Goal: Obtain resource: Download file/media

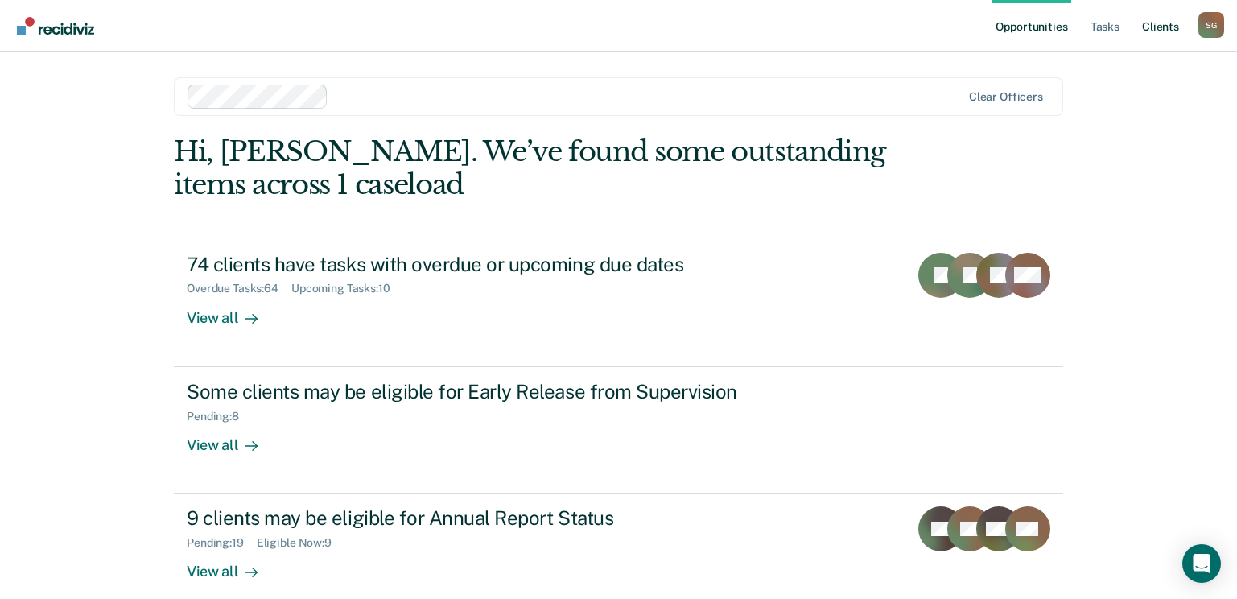
click at [1169, 28] on link "Client s" at bounding box center [1160, 26] width 43 height 52
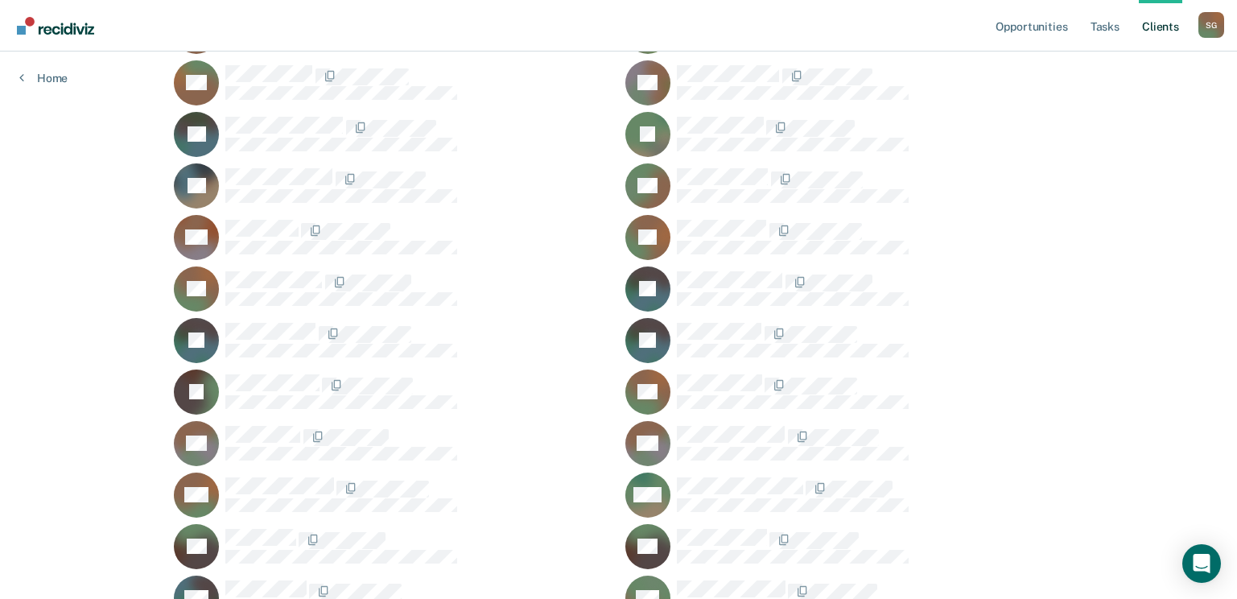
scroll to position [4799, 0]
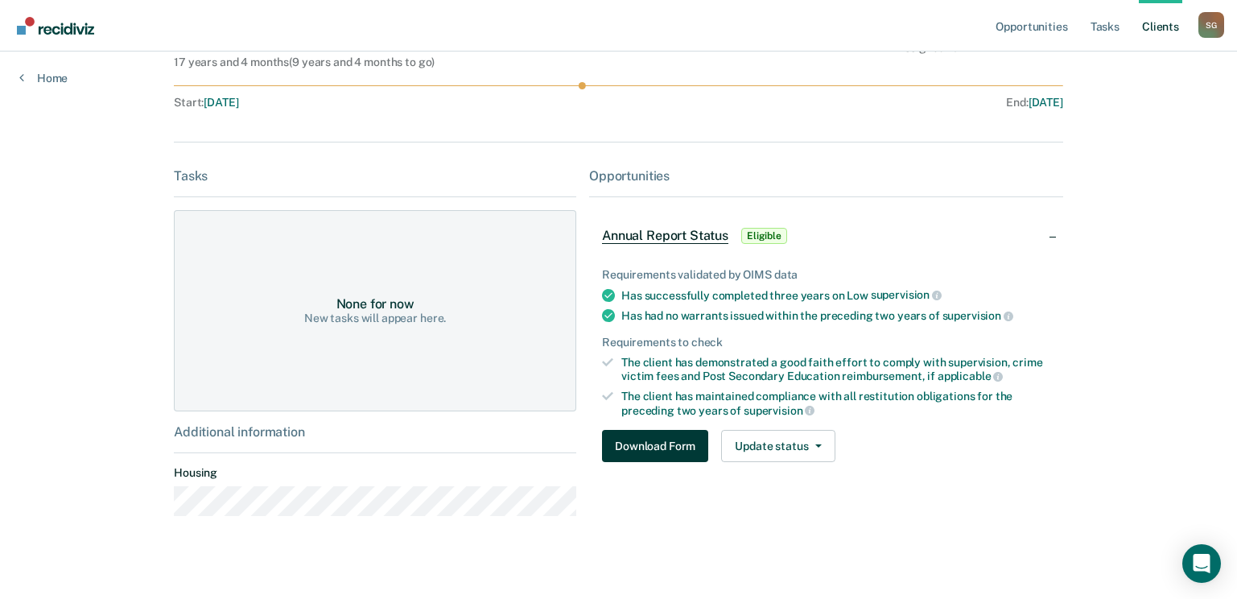
scroll to position [160, 0]
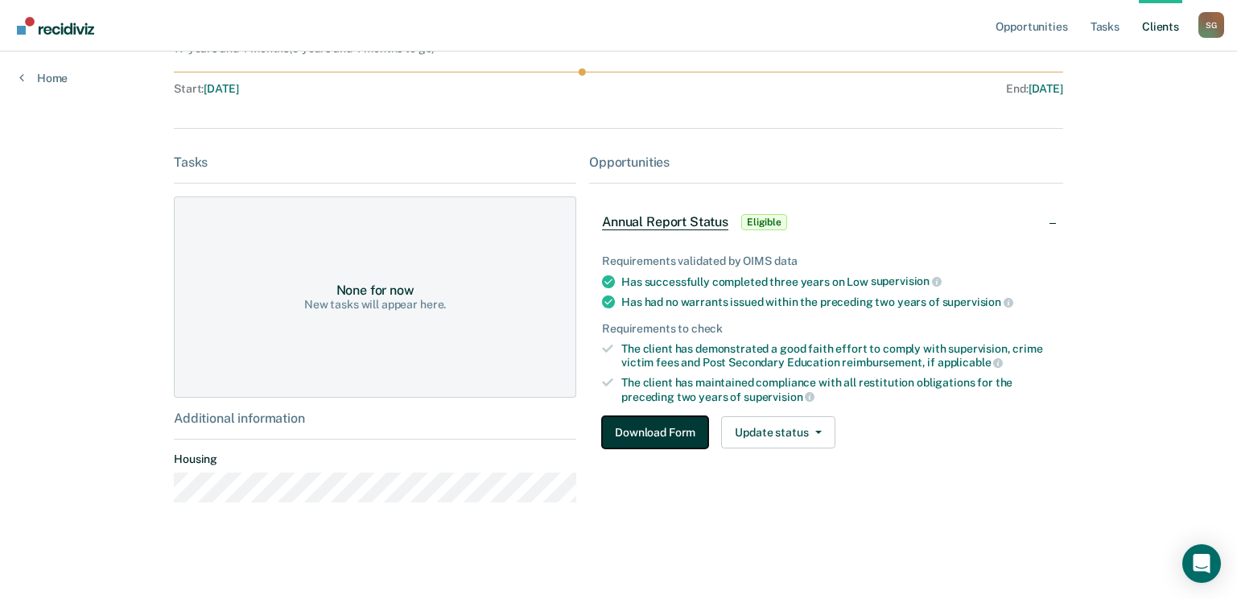
click at [641, 425] on button "Download Form" at bounding box center [655, 432] width 106 height 32
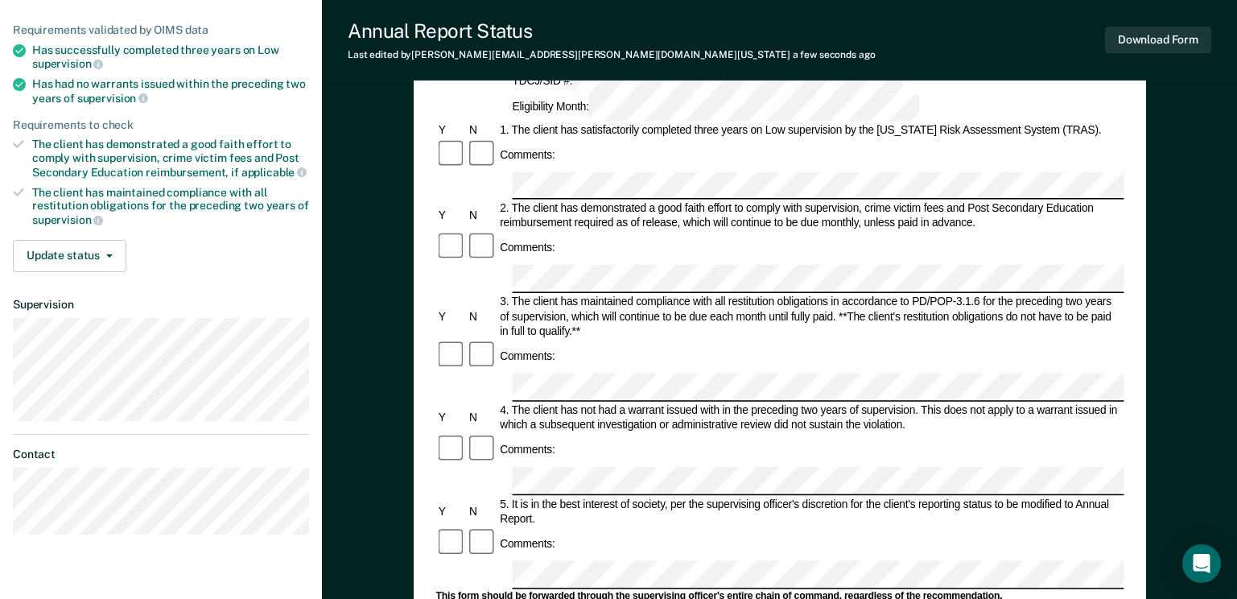
scroll to position [615, 0]
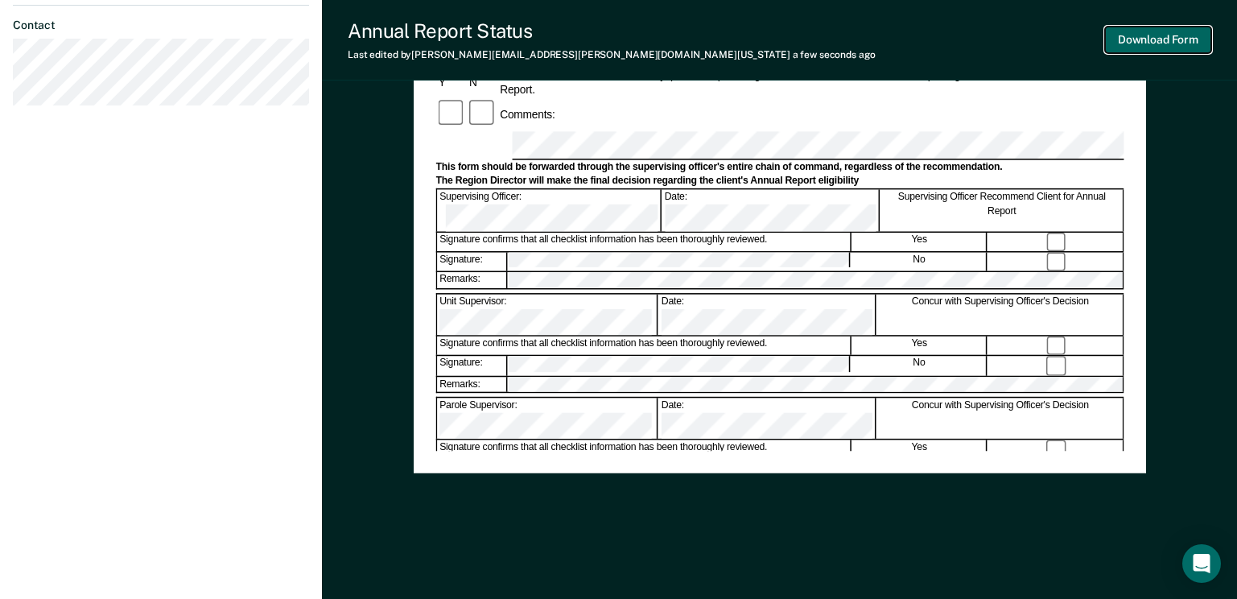
click at [1161, 34] on button "Download Form" at bounding box center [1158, 40] width 106 height 27
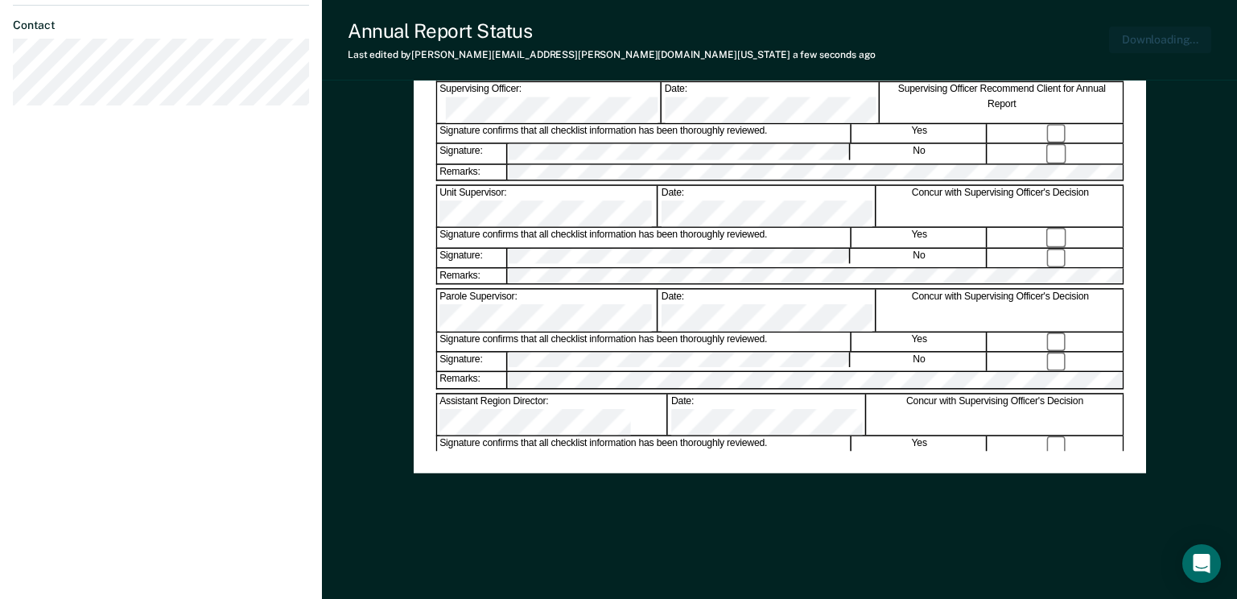
scroll to position [0, 0]
